Goal: Task Accomplishment & Management: Use online tool/utility

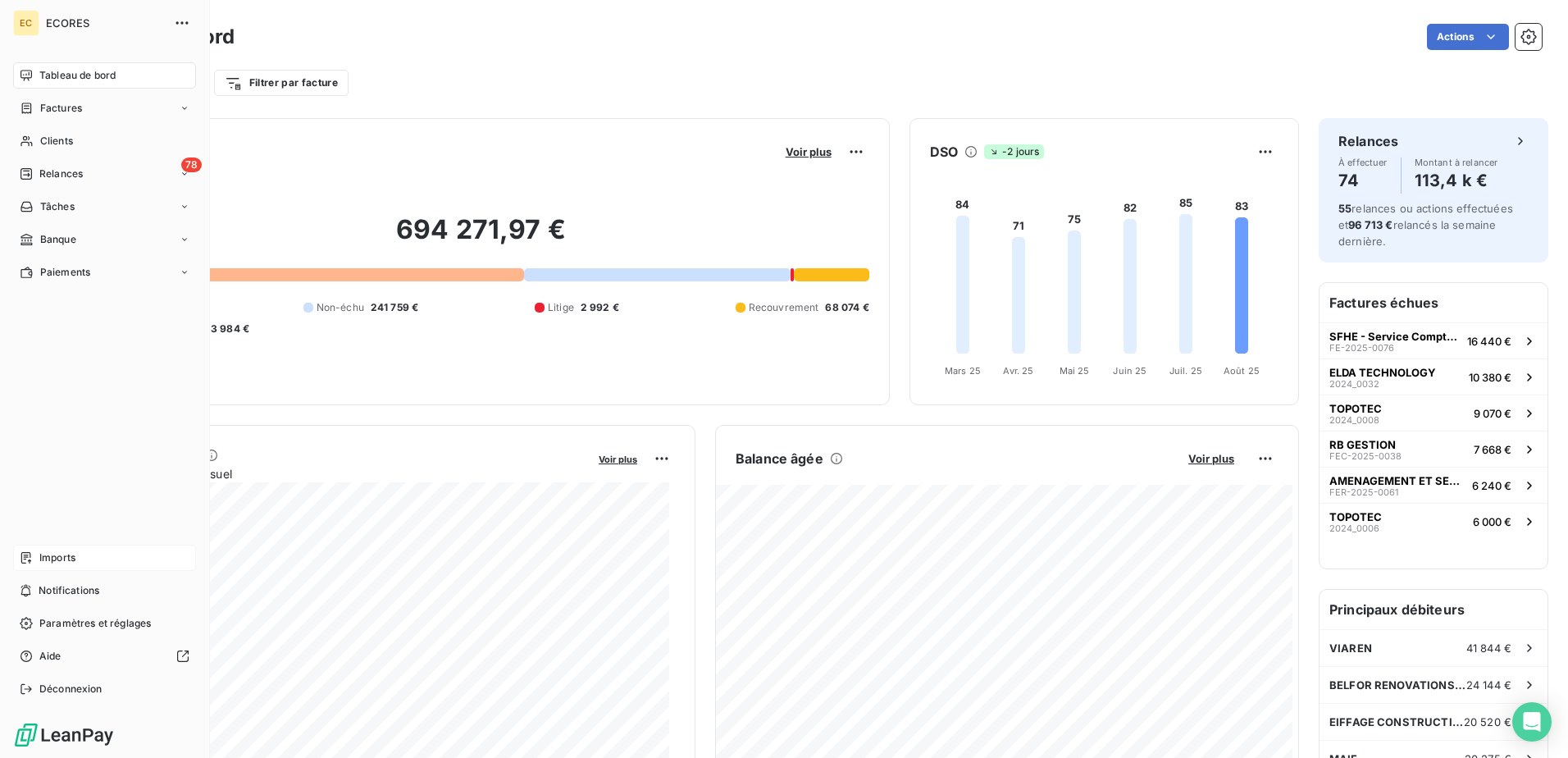
click at [60, 558] on span "Imports" at bounding box center [57, 558] width 36 height 14
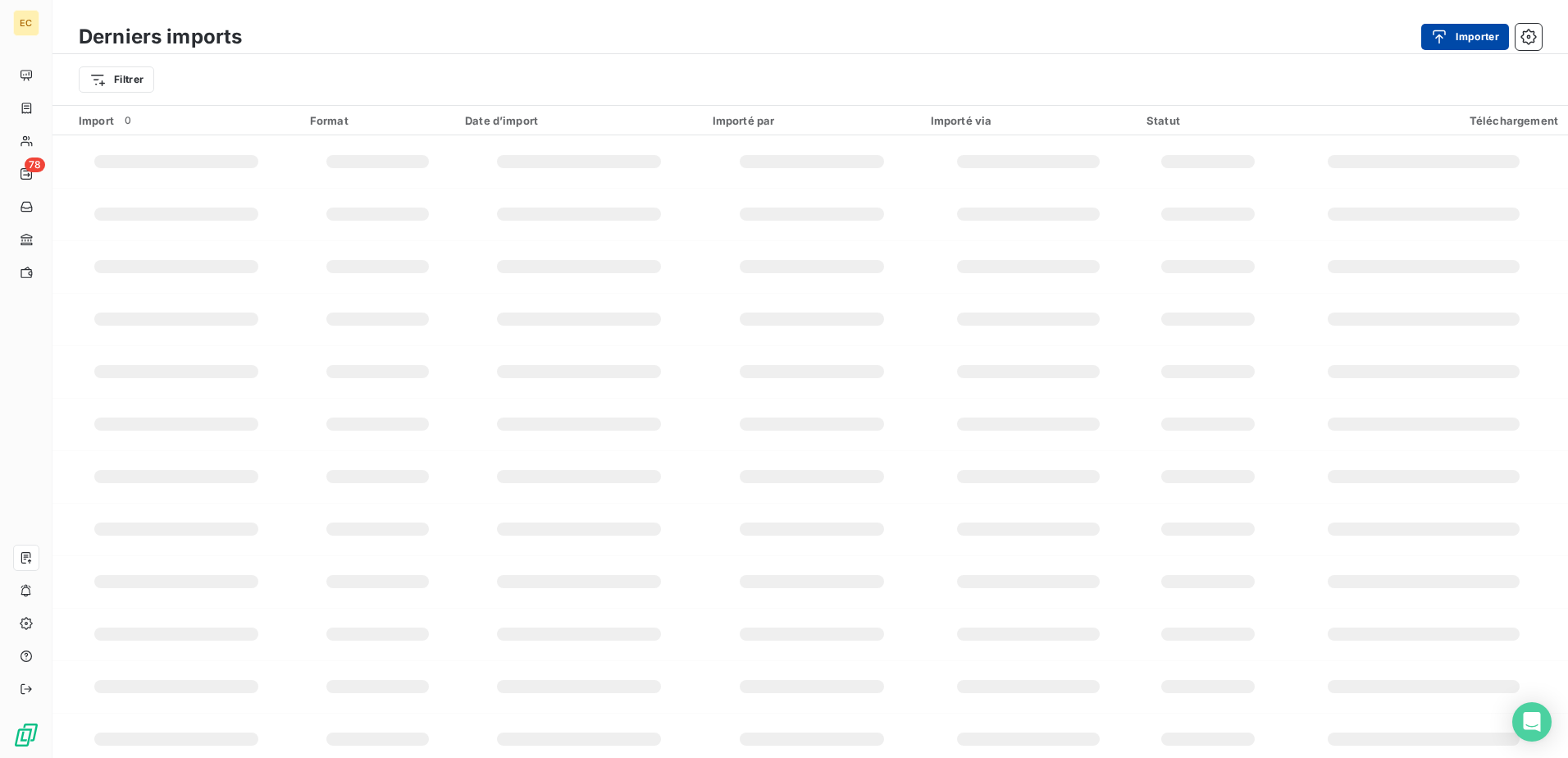
click at [1441, 47] on button "Importer" at bounding box center [1465, 37] width 88 height 26
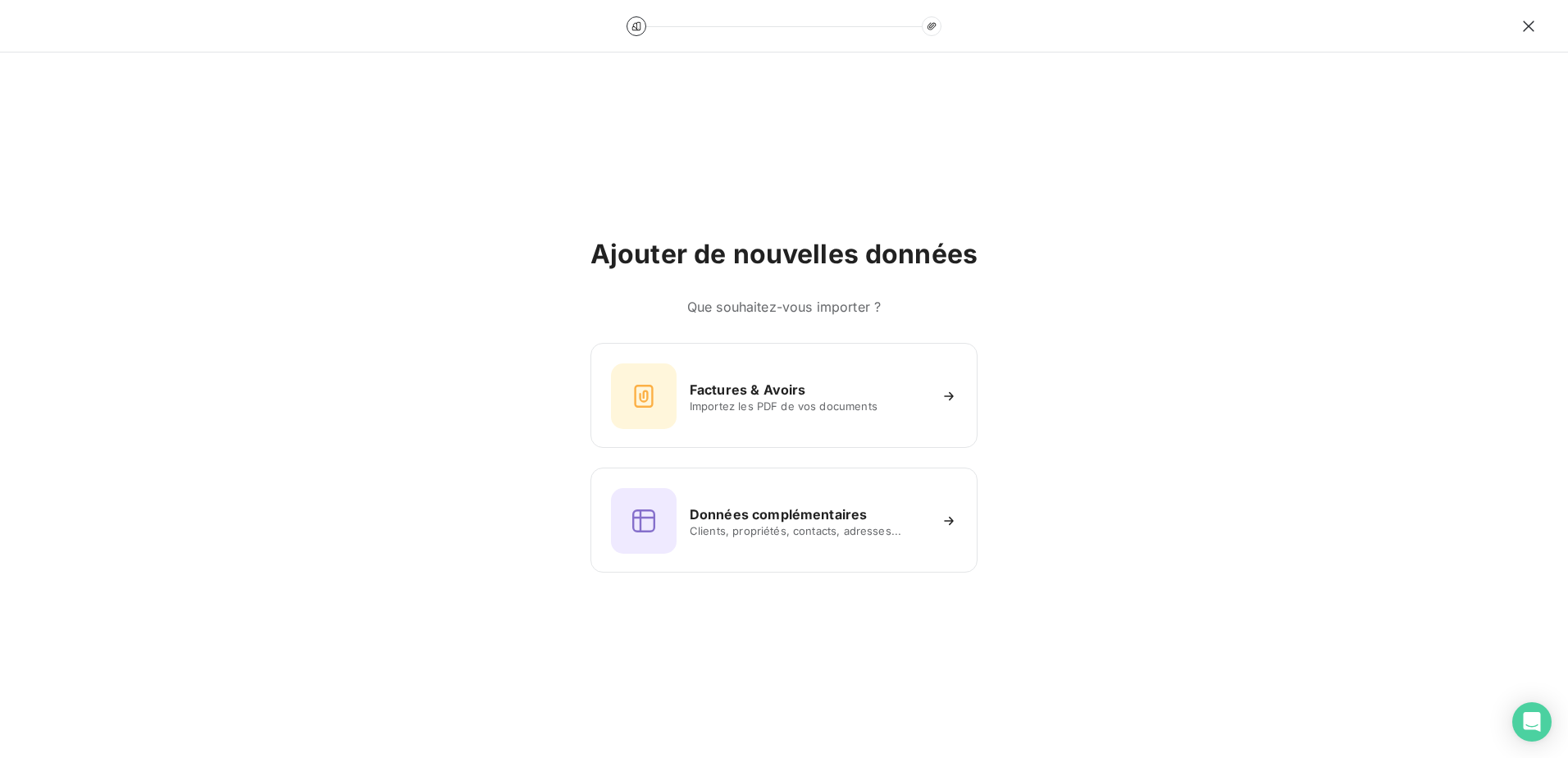
click at [759, 394] on h6 "Factures & Avoirs" at bounding box center [748, 389] width 116 height 20
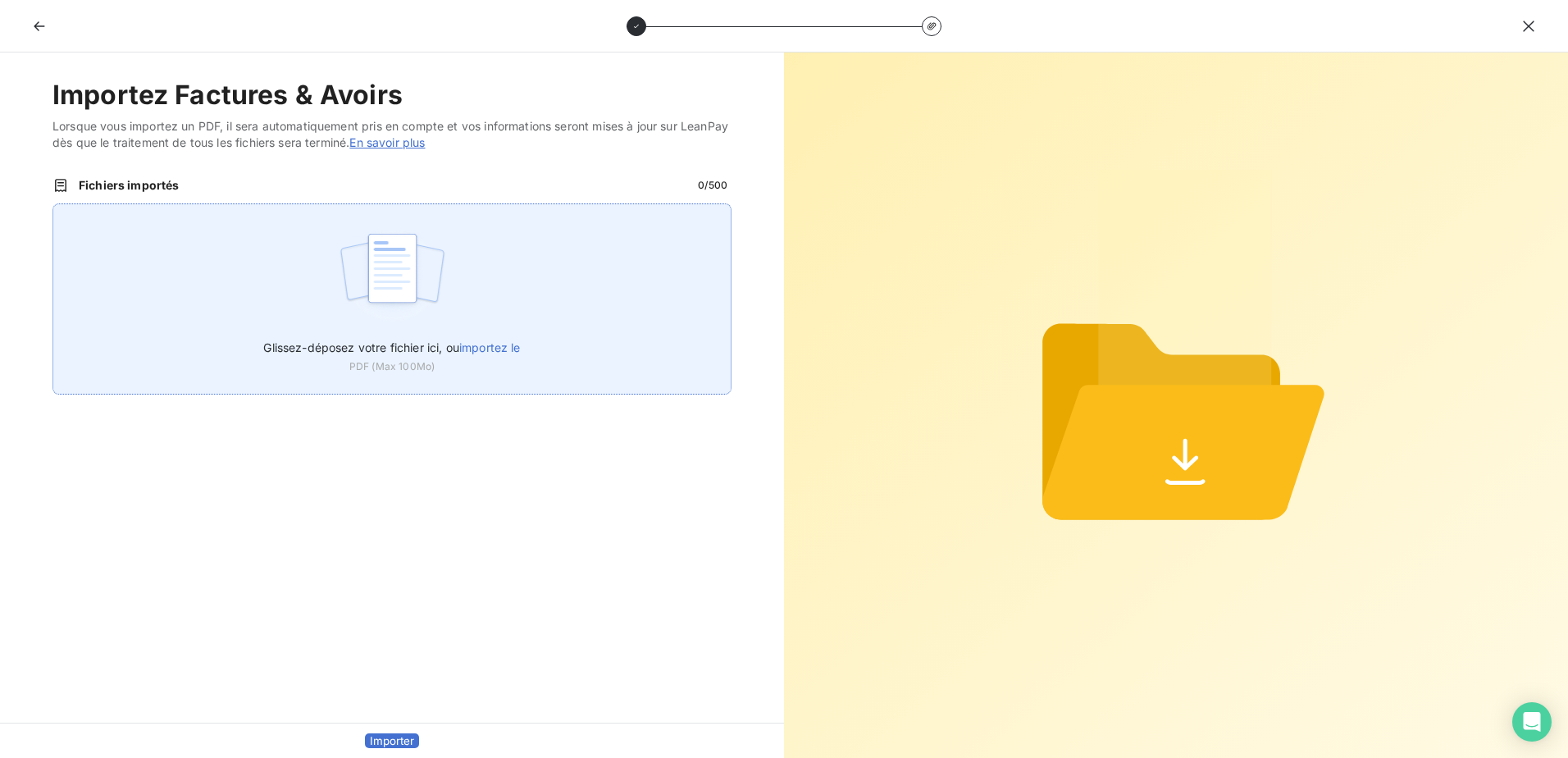
click at [482, 346] on span "importez le" at bounding box center [490, 347] width 62 height 14
click at [54, 204] on input "Glissez-déposez votre fichier ici, ou importez le" at bounding box center [53, 203] width 1 height 1
type input "C:\fakepath\FEF-2025-2471.pdf"
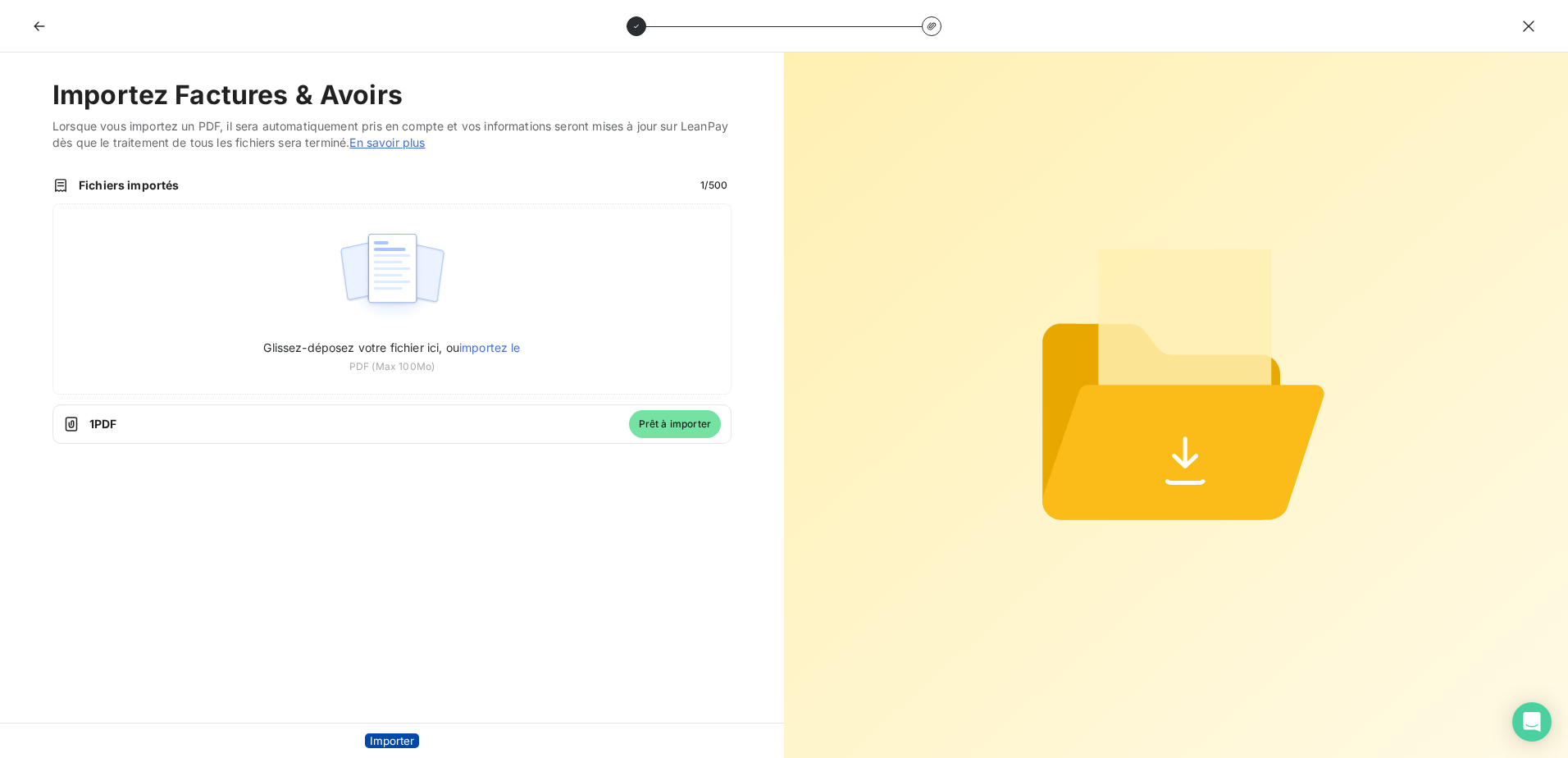
click at [404, 733] on button "Importer" at bounding box center [392, 740] width 54 height 14
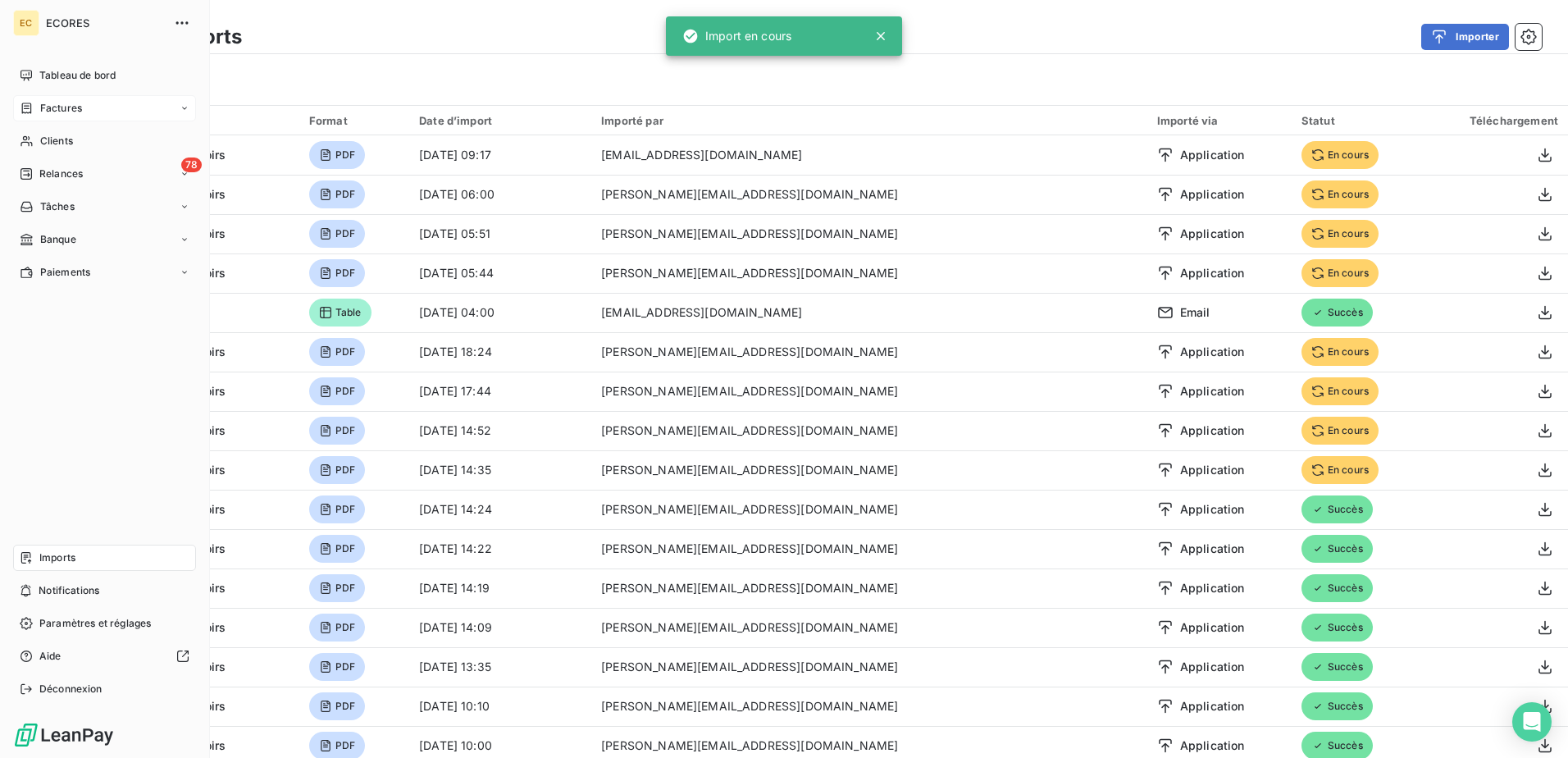
click at [45, 99] on div "Factures" at bounding box center [105, 107] width 183 height 26
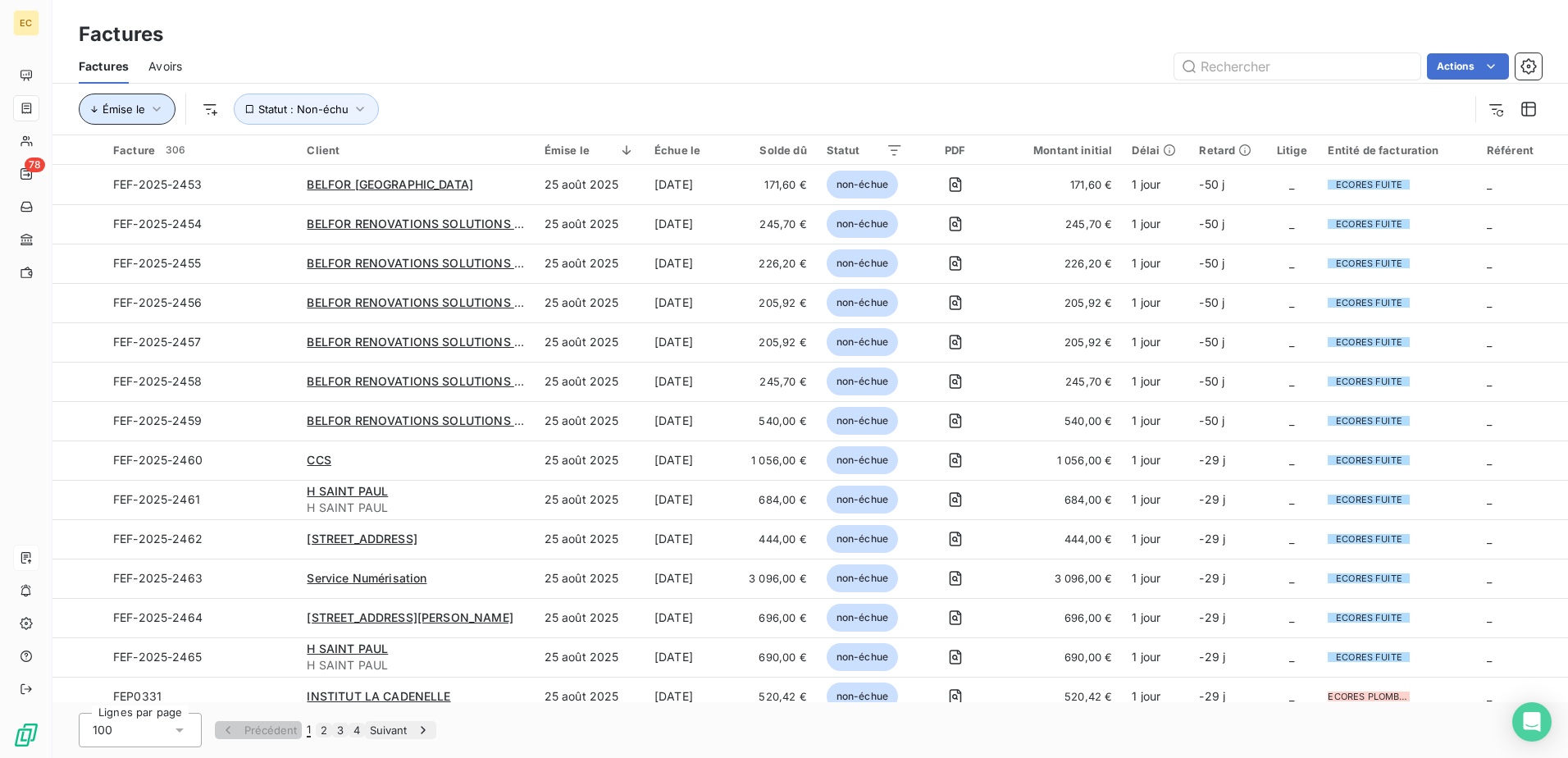
click at [161, 106] on icon "button" at bounding box center [157, 109] width 16 height 16
click at [331, 56] on div "Actions" at bounding box center [871, 66] width 1340 height 26
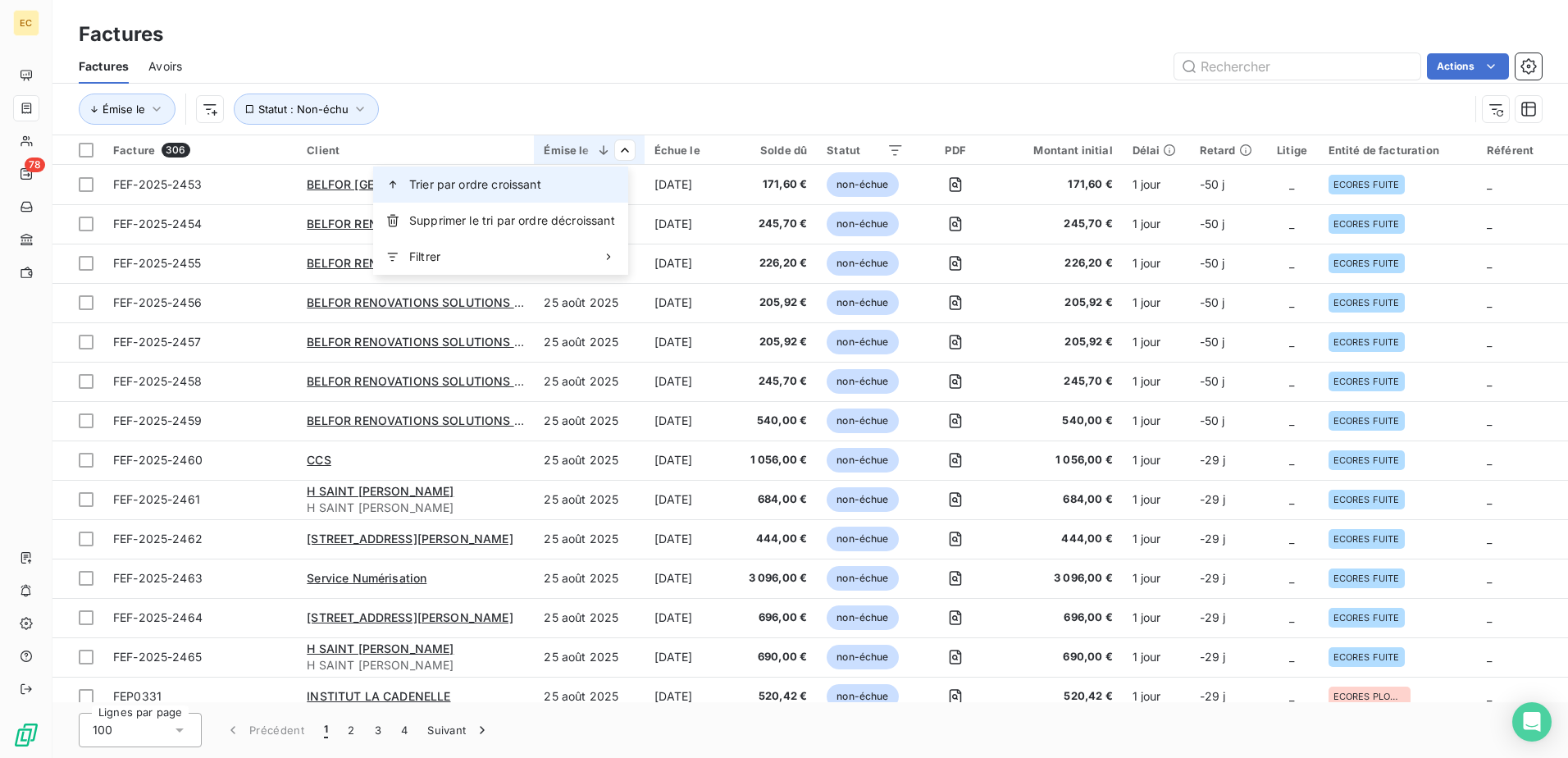
click at [552, 192] on div "Trier par ordre croissant" at bounding box center [500, 184] width 255 height 36
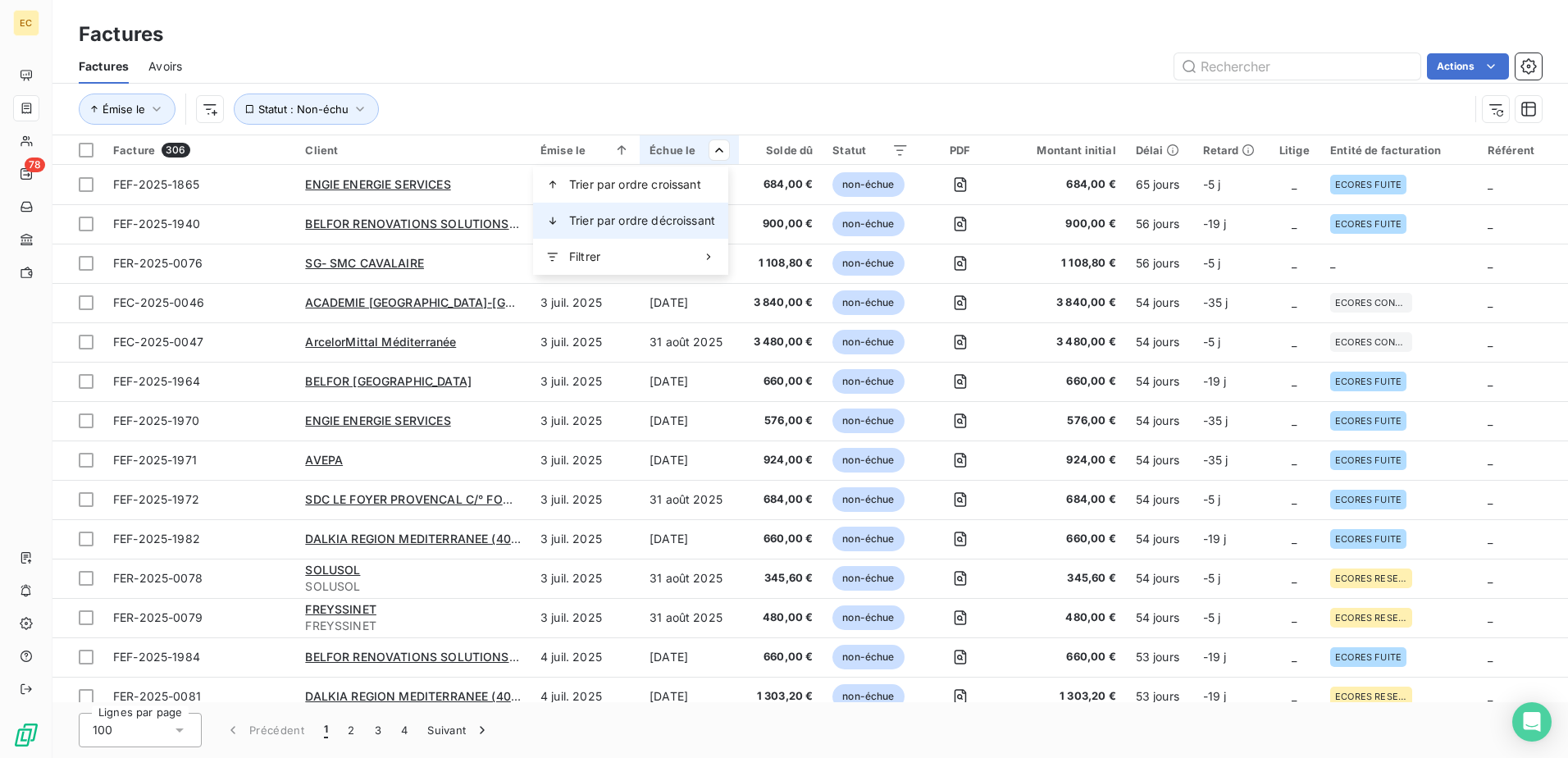
click at [574, 217] on span "Trier par ordre décroissant" at bounding box center [642, 220] width 146 height 16
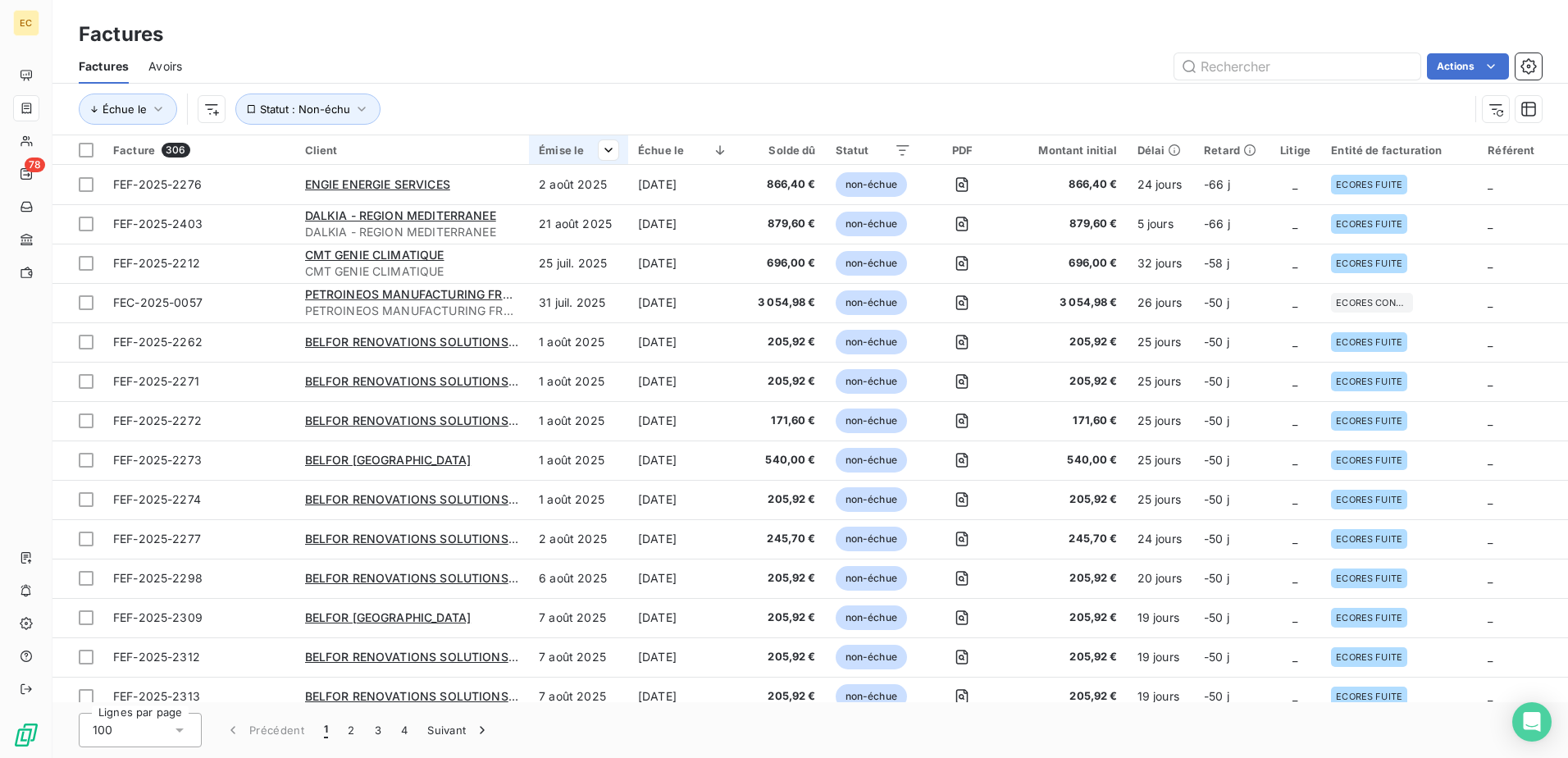
click at [577, 154] on div "Émise le" at bounding box center [578, 149] width 80 height 13
click at [603, 158] on html "EC 78 Factures Factures Avoirs Actions Échue le Statut : Non-échu Facture 306 C…" at bounding box center [784, 379] width 1568 height 758
click at [573, 218] on span "Trier par ordre décroissant" at bounding box center [529, 220] width 146 height 16
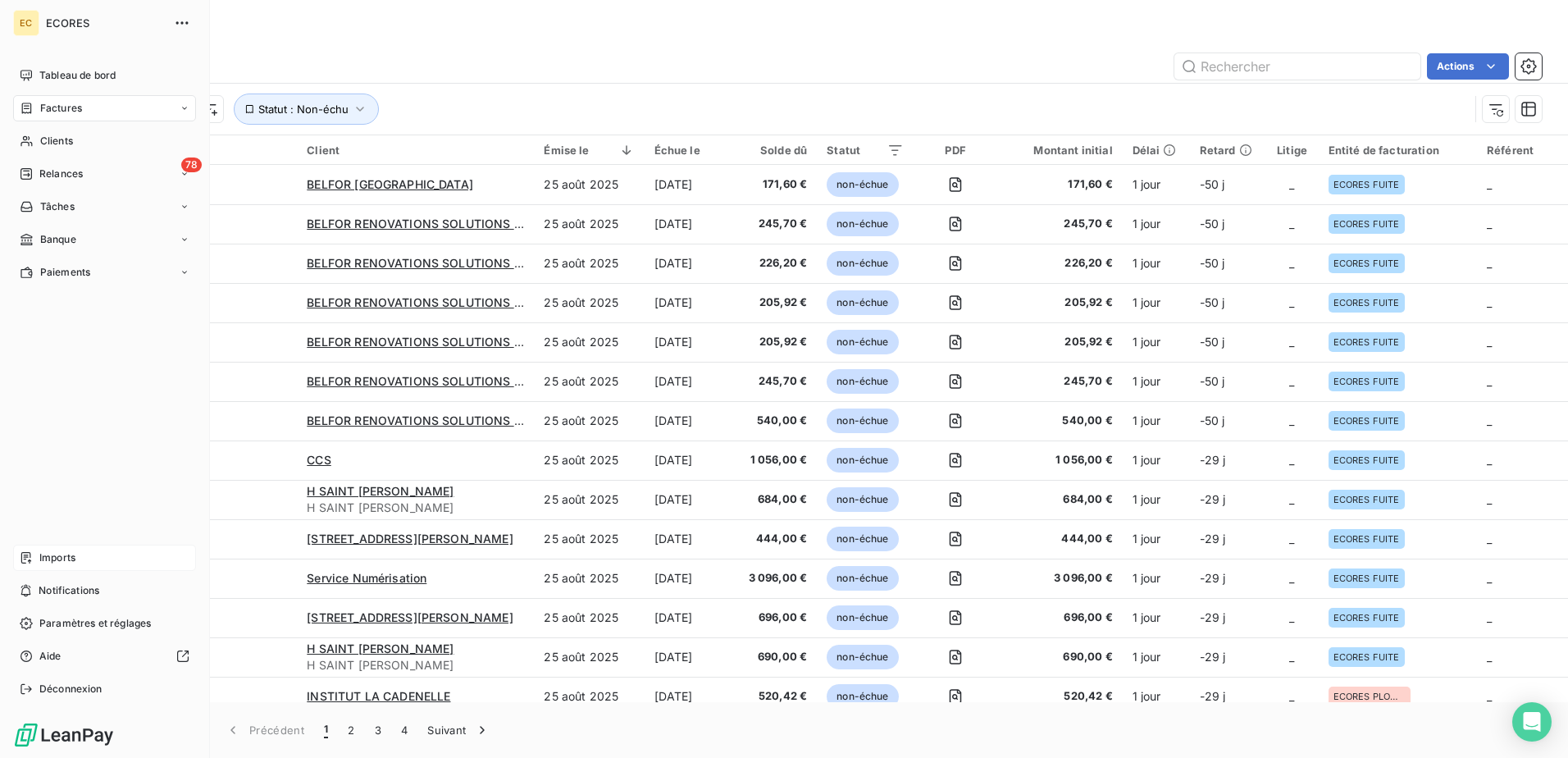
click at [52, 556] on span "Imports" at bounding box center [57, 558] width 36 height 14
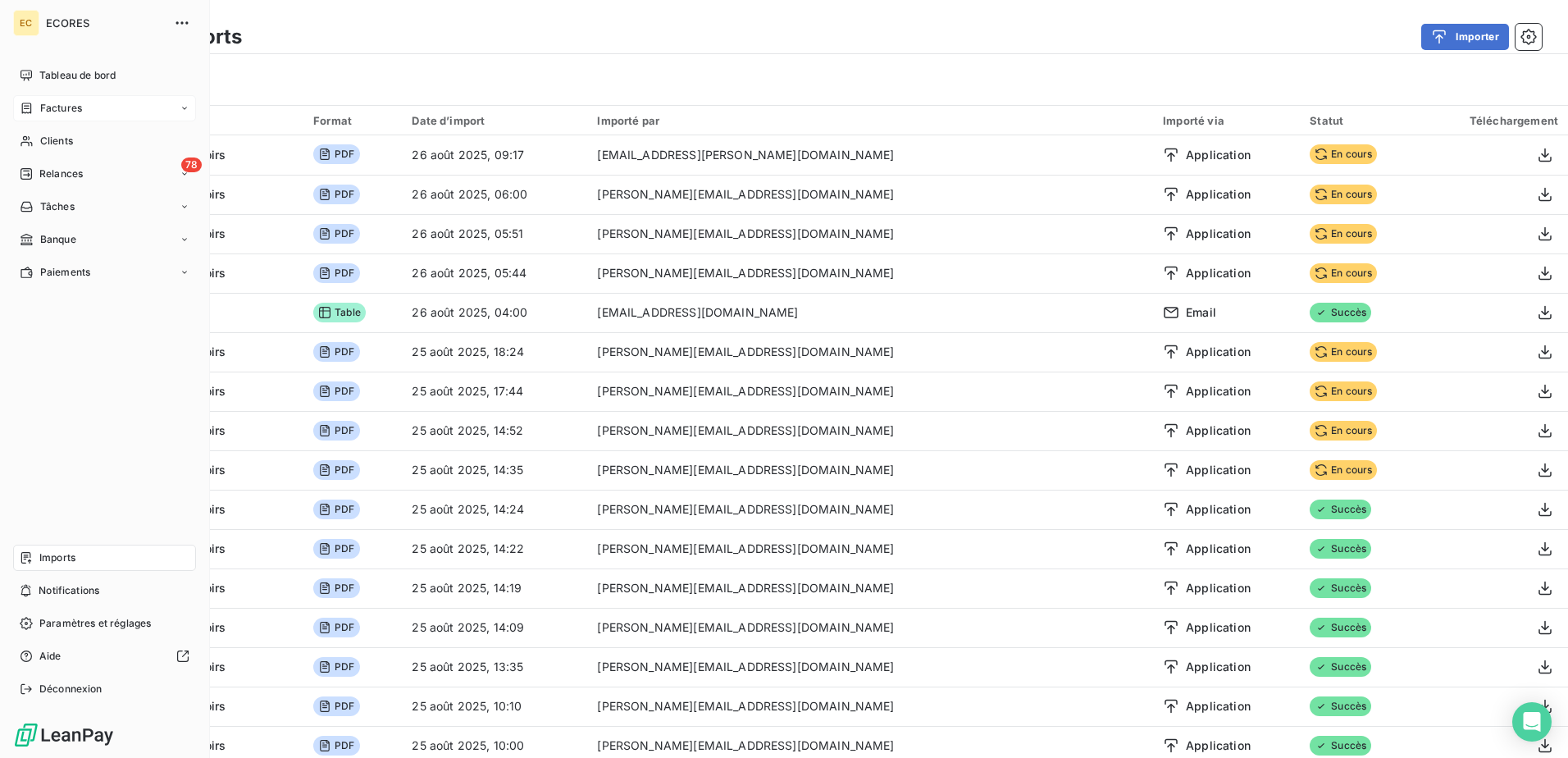
click at [69, 104] on span "Factures" at bounding box center [61, 108] width 42 height 14
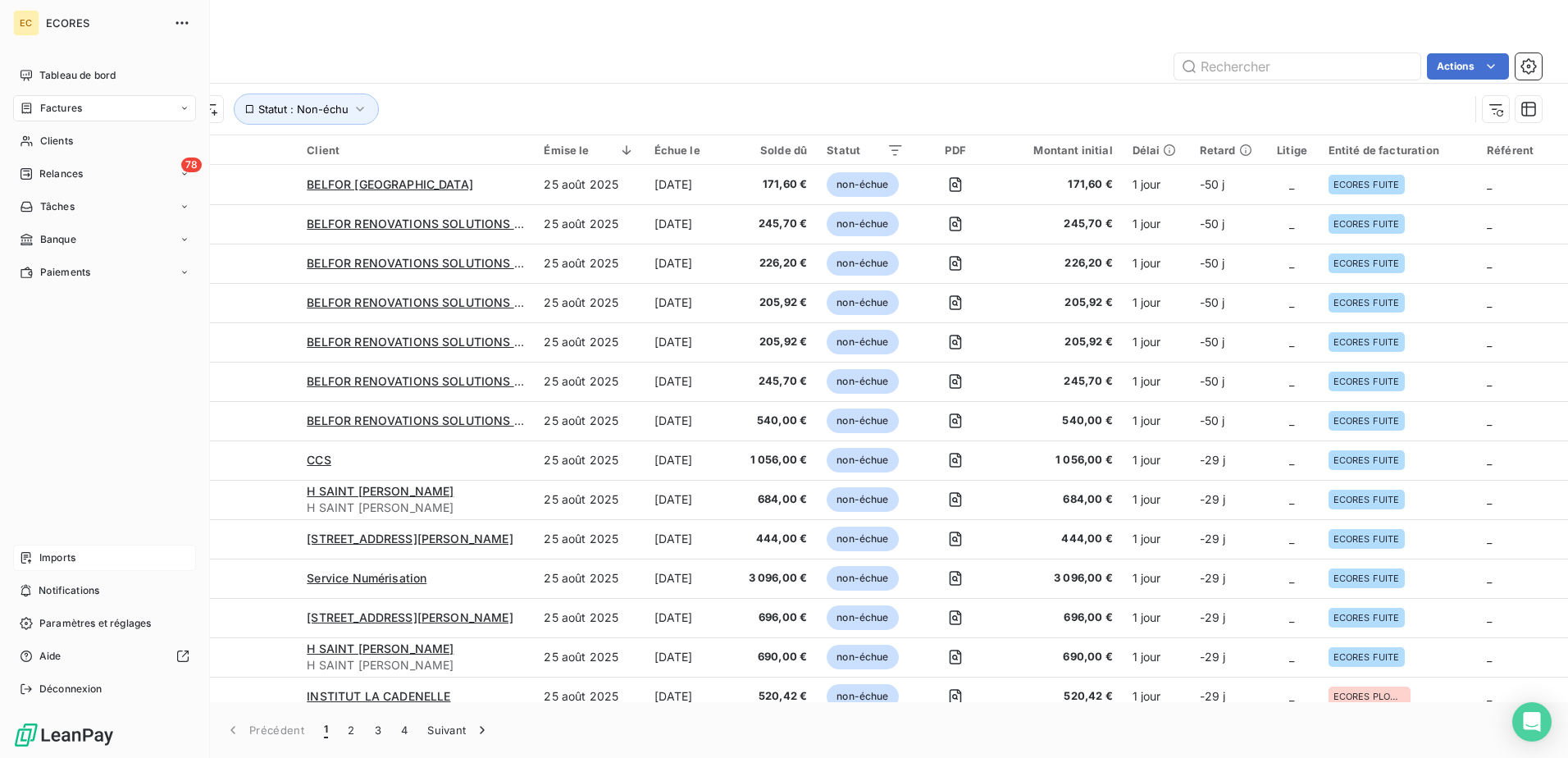
click at [66, 549] on div "Imports" at bounding box center [105, 557] width 183 height 26
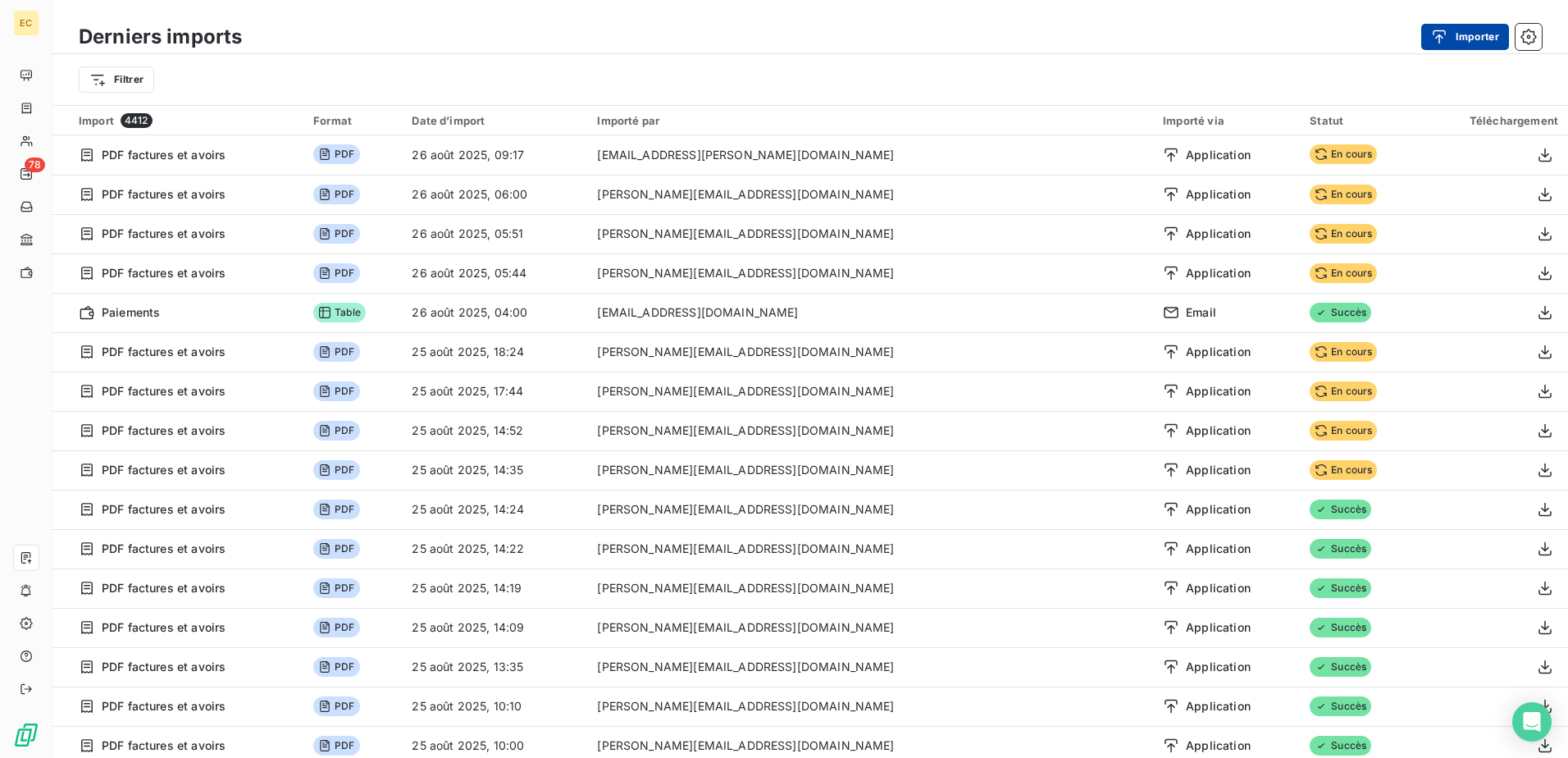
click at [1454, 38] on button "Importer" at bounding box center [1465, 37] width 88 height 26
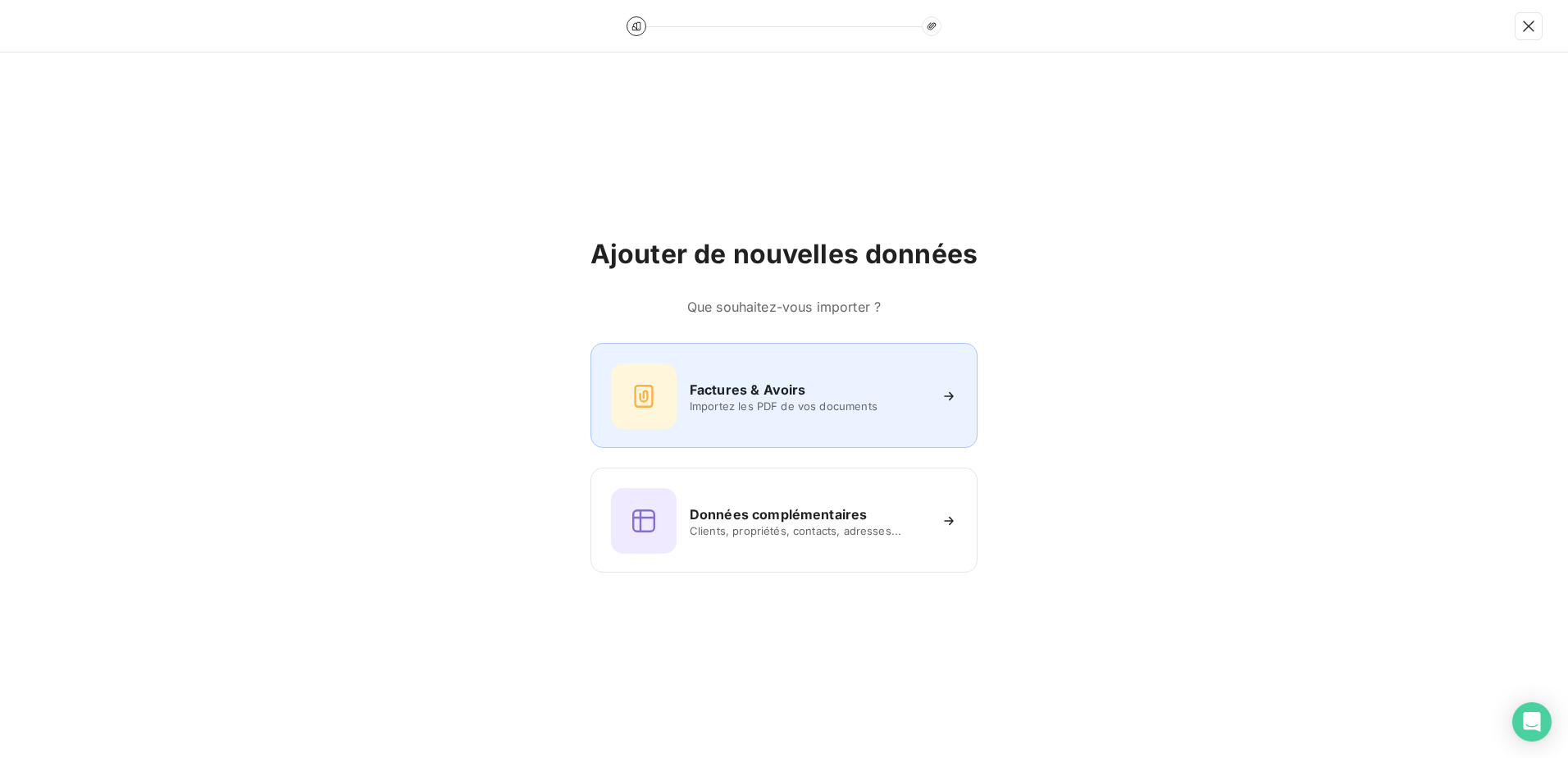
click at [720, 388] on h6 "Factures & Avoirs" at bounding box center [748, 389] width 116 height 20
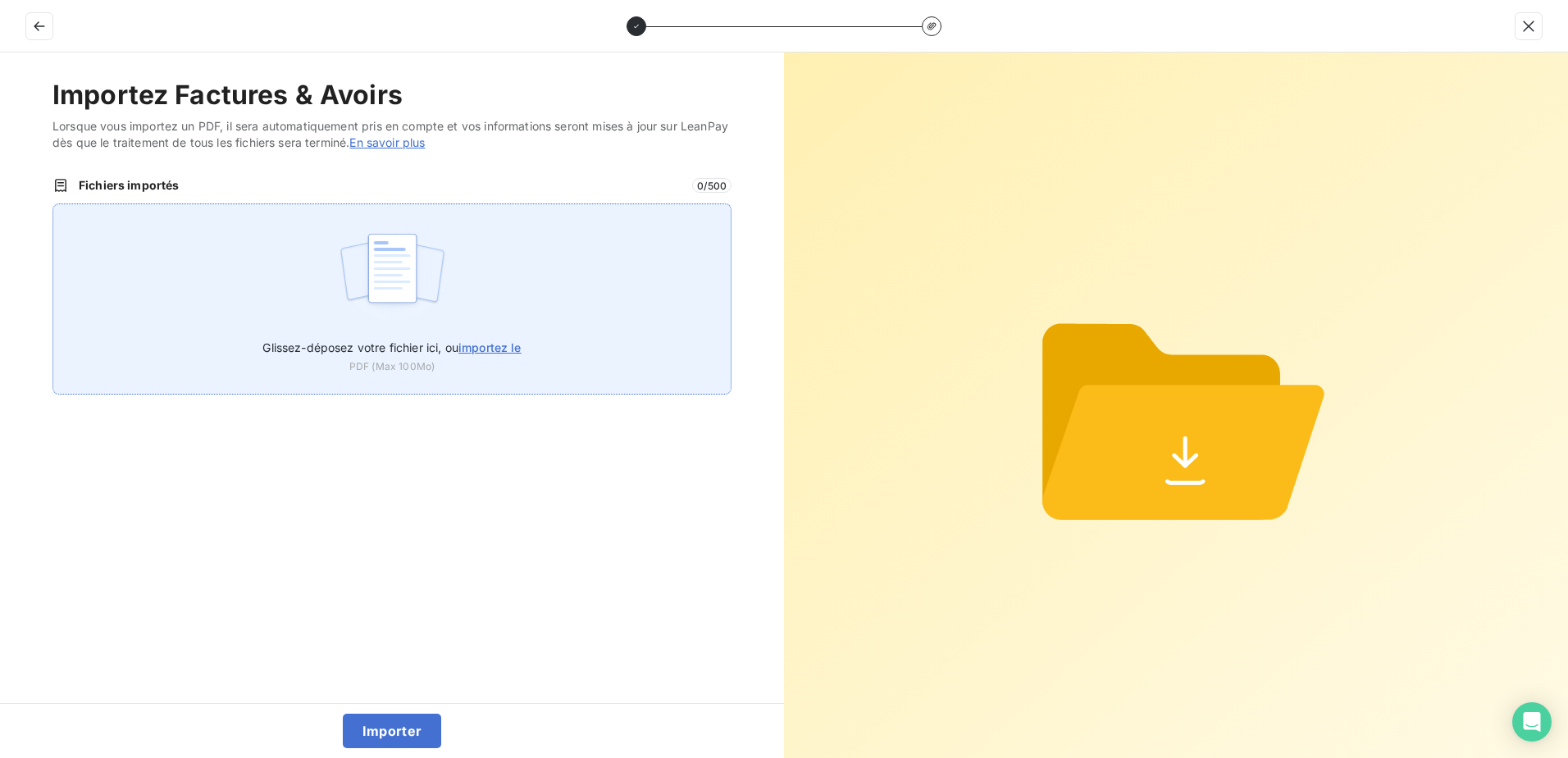
click at [462, 309] on div "Glissez-déposez votre fichier ici, ou importez le PDF (Max 100Mo)" at bounding box center [392, 298] width 679 height 191
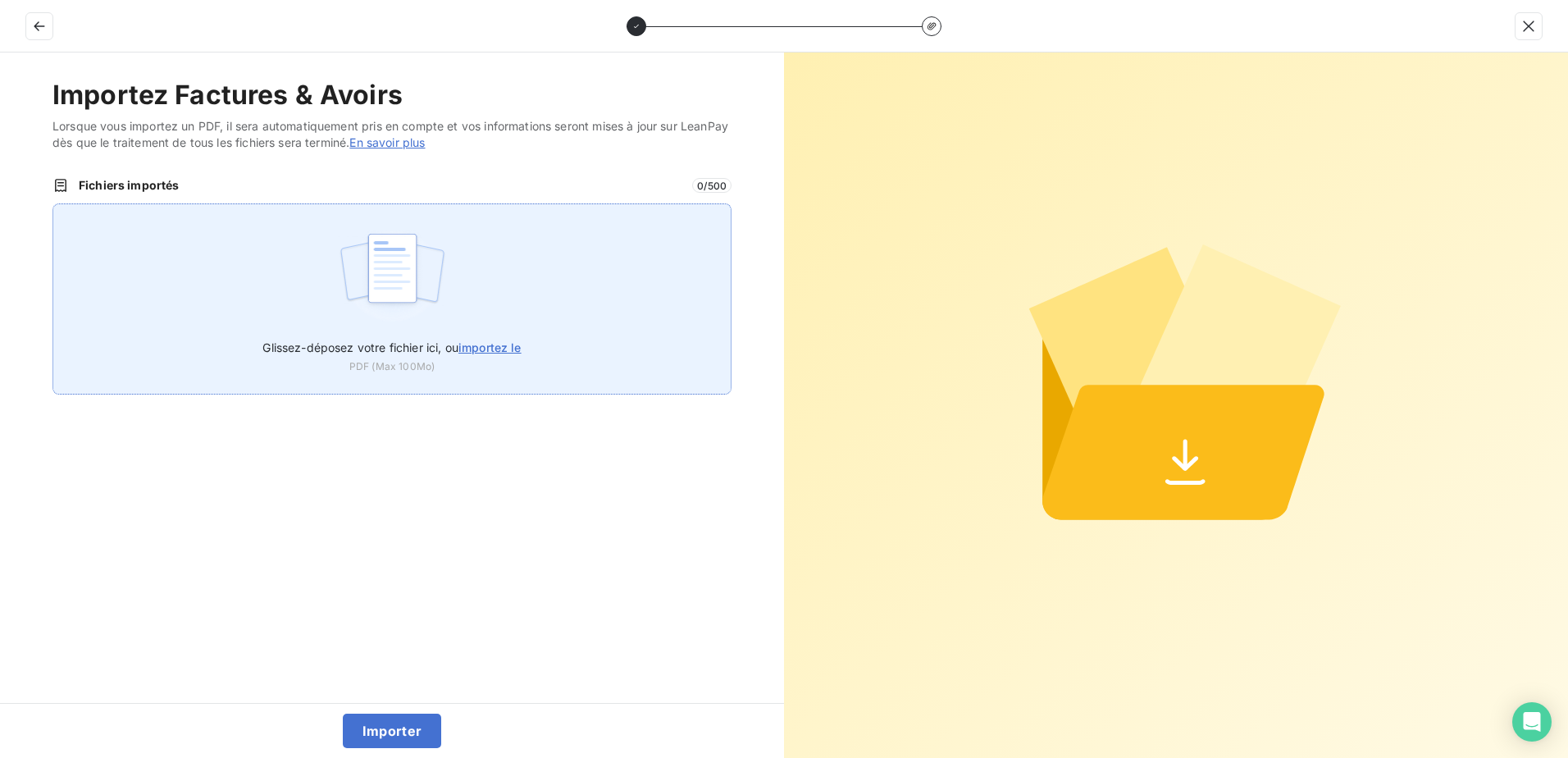
type input "C:\fakepath\FEF-2025-2472.pdf"
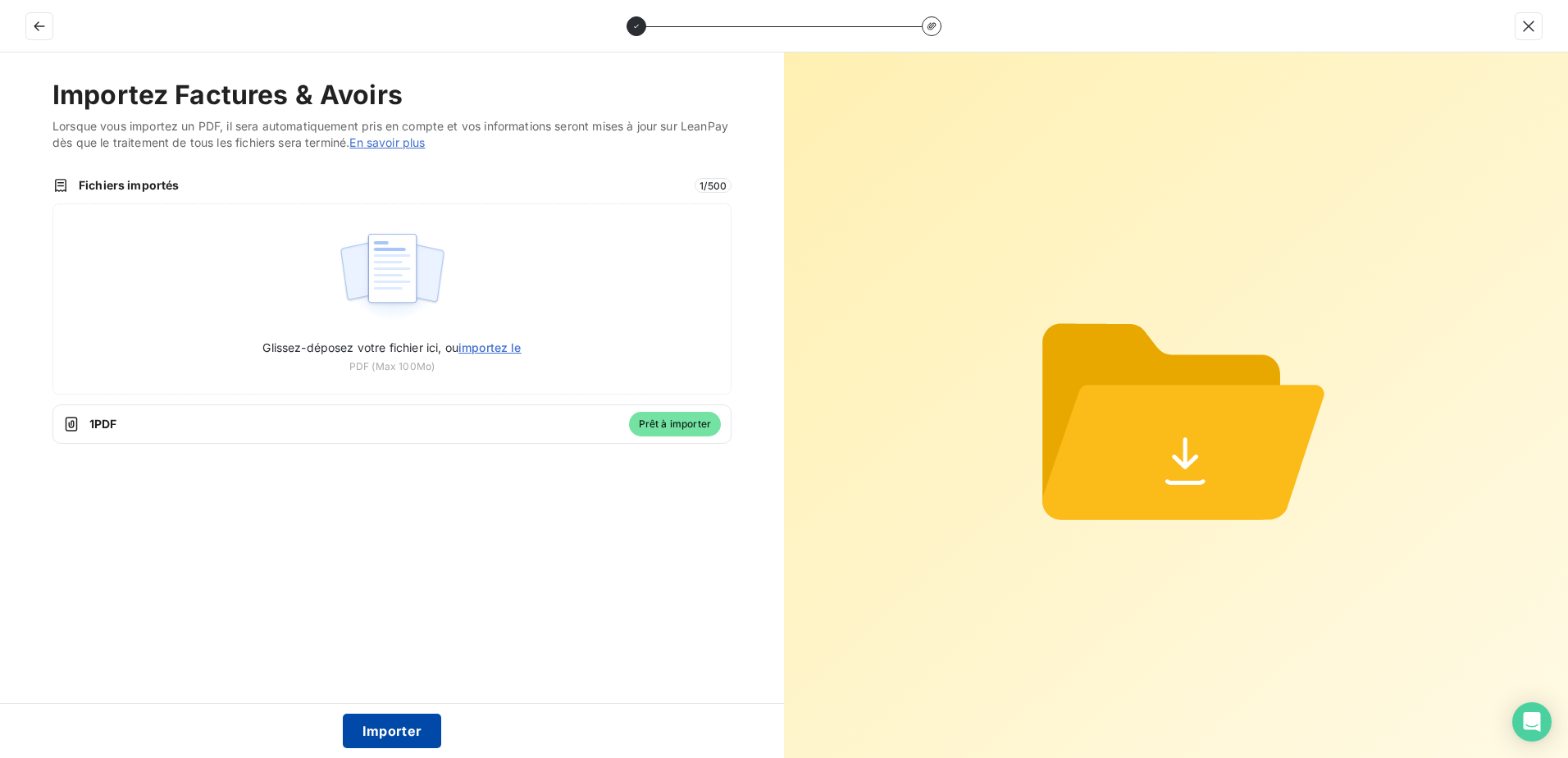
click at [364, 717] on button "Importer" at bounding box center [392, 730] width 99 height 34
